Goal: Find specific page/section: Find specific page/section

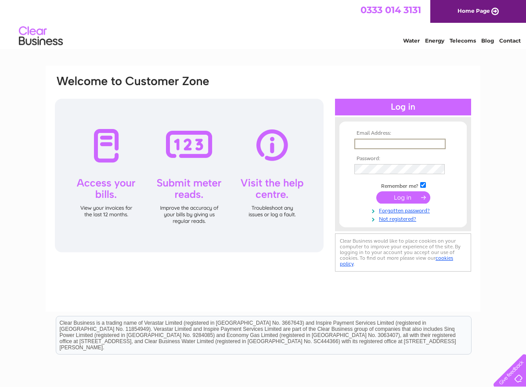
click at [406, 141] on input "text" at bounding box center [399, 144] width 91 height 11
paste input "moya@theportalarts.com"
type input "moya@theportalarts.com"
click at [409, 197] on input "submit" at bounding box center [403, 197] width 54 height 12
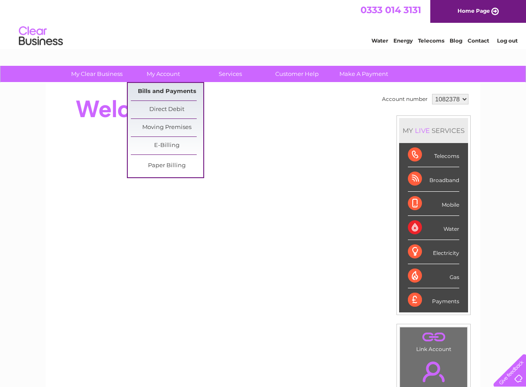
click at [159, 90] on link "Bills and Payments" at bounding box center [167, 92] width 72 height 18
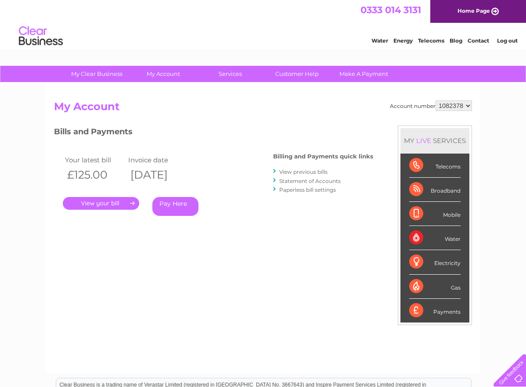
click at [106, 205] on link "." at bounding box center [101, 203] width 76 height 13
